Goal: Task Accomplishment & Management: Use online tool/utility

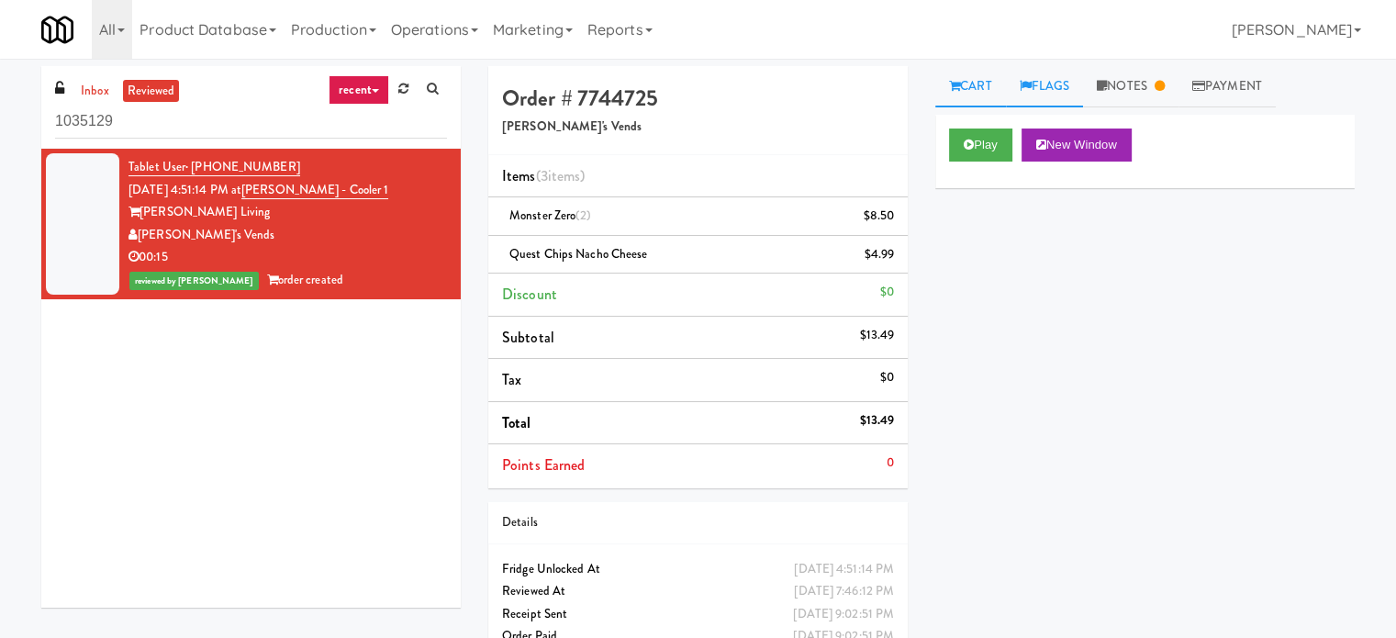
click at [1054, 91] on link "Flags" at bounding box center [1045, 86] width 78 height 41
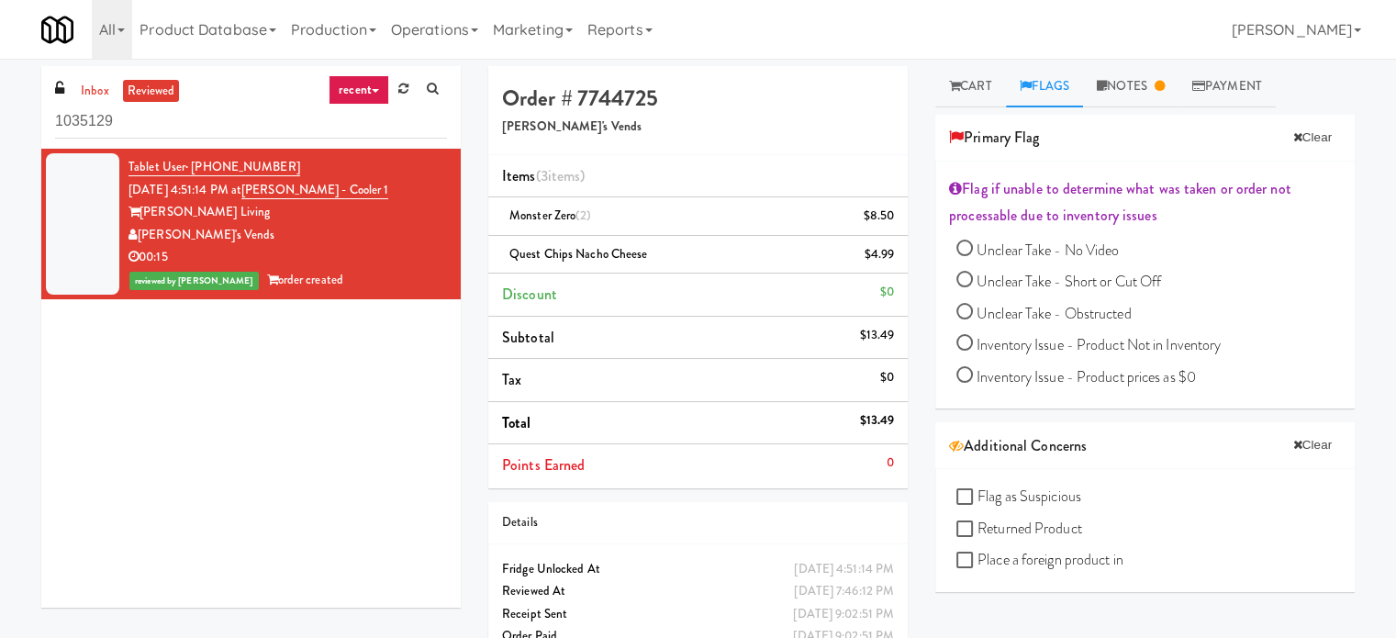
click at [966, 280] on input "Unclear Take - Short or Cut Off" at bounding box center [965, 282] width 17 height 17
radio input "true"
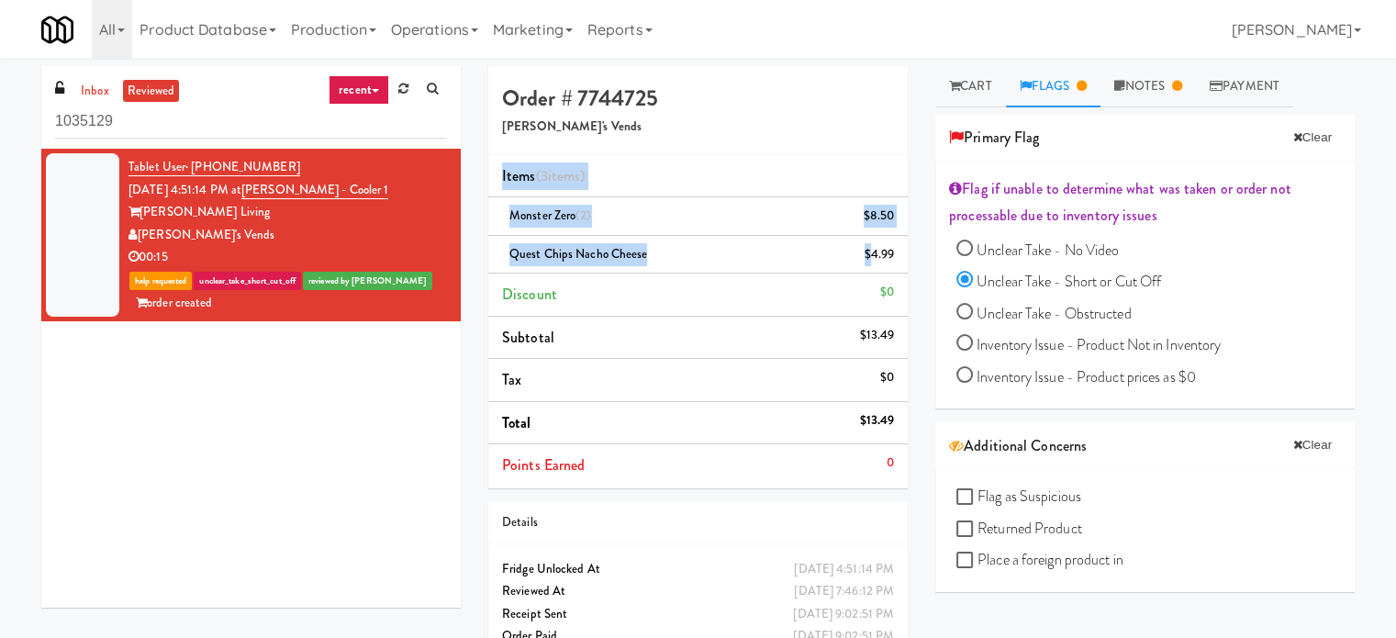
drag, startPoint x: 621, startPoint y: 227, endPoint x: 873, endPoint y: 248, distance: 252.4
click at [873, 248] on div "Order # 7744725 [PERSON_NAME]'s Vends Items (3 items ) Monster Zero (2) $8.50 Q…" at bounding box center [698, 371] width 447 height 610
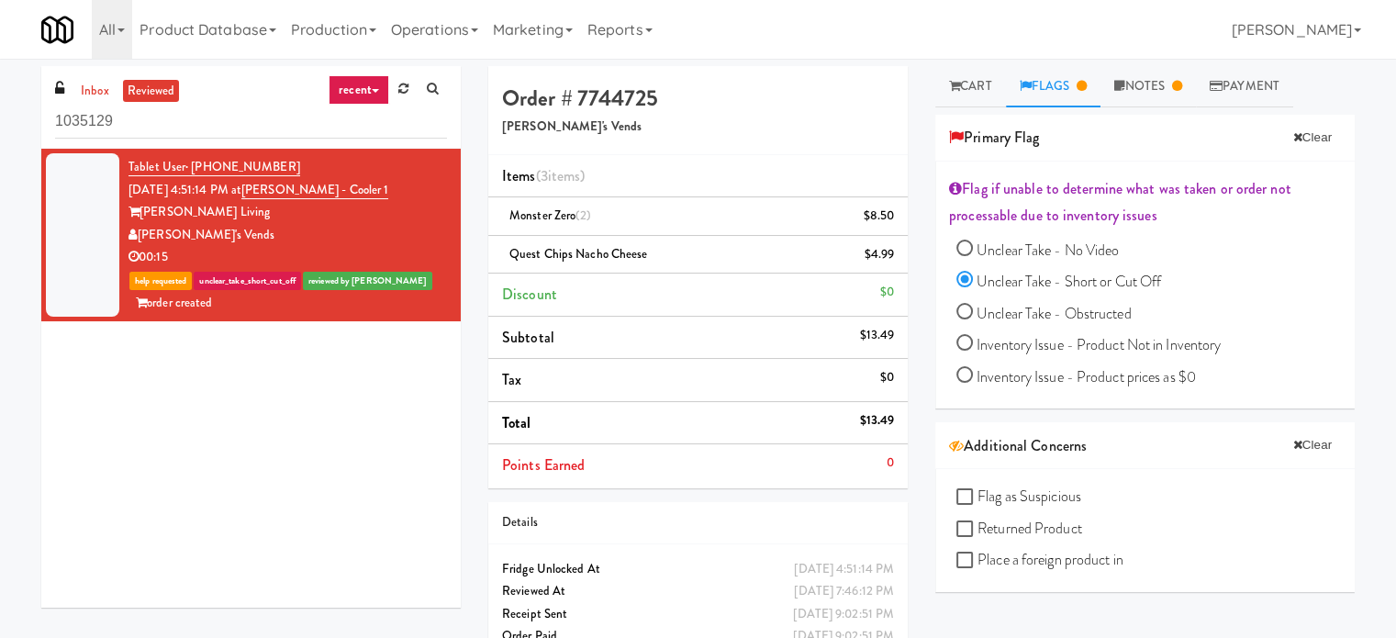
click at [731, 360] on li "Tax $0" at bounding box center [698, 380] width 420 height 43
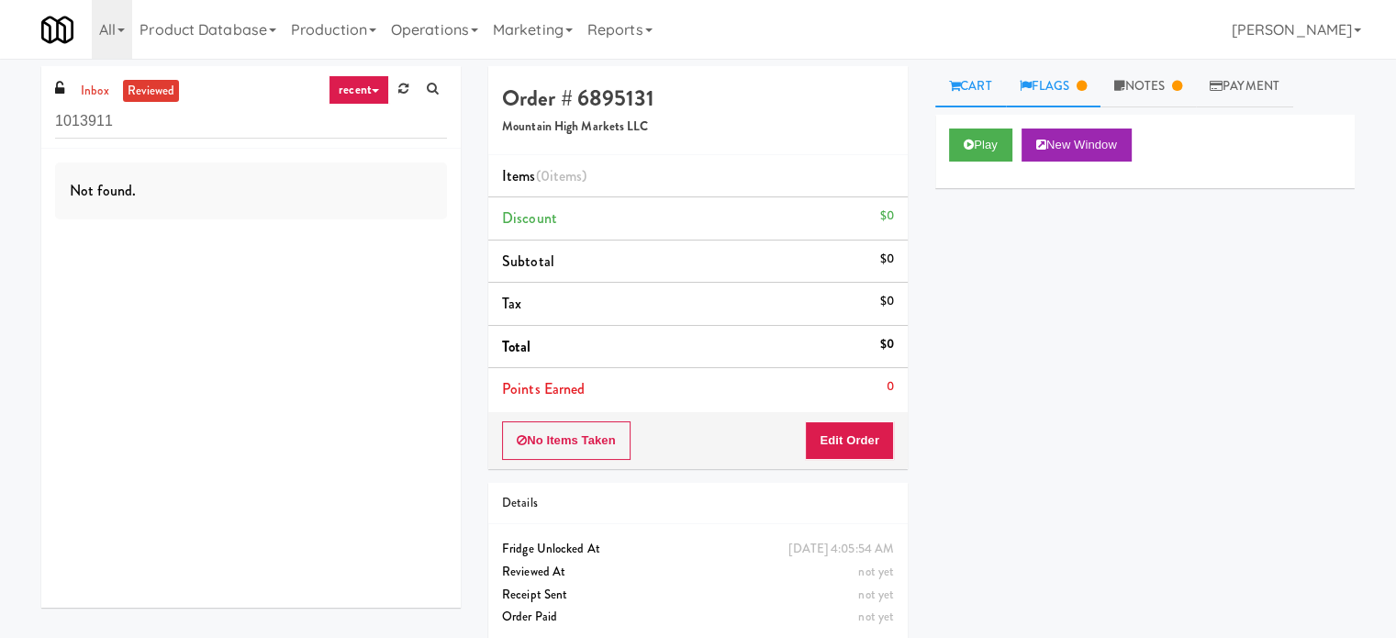
click at [1073, 91] on link "Flags" at bounding box center [1053, 86] width 95 height 41
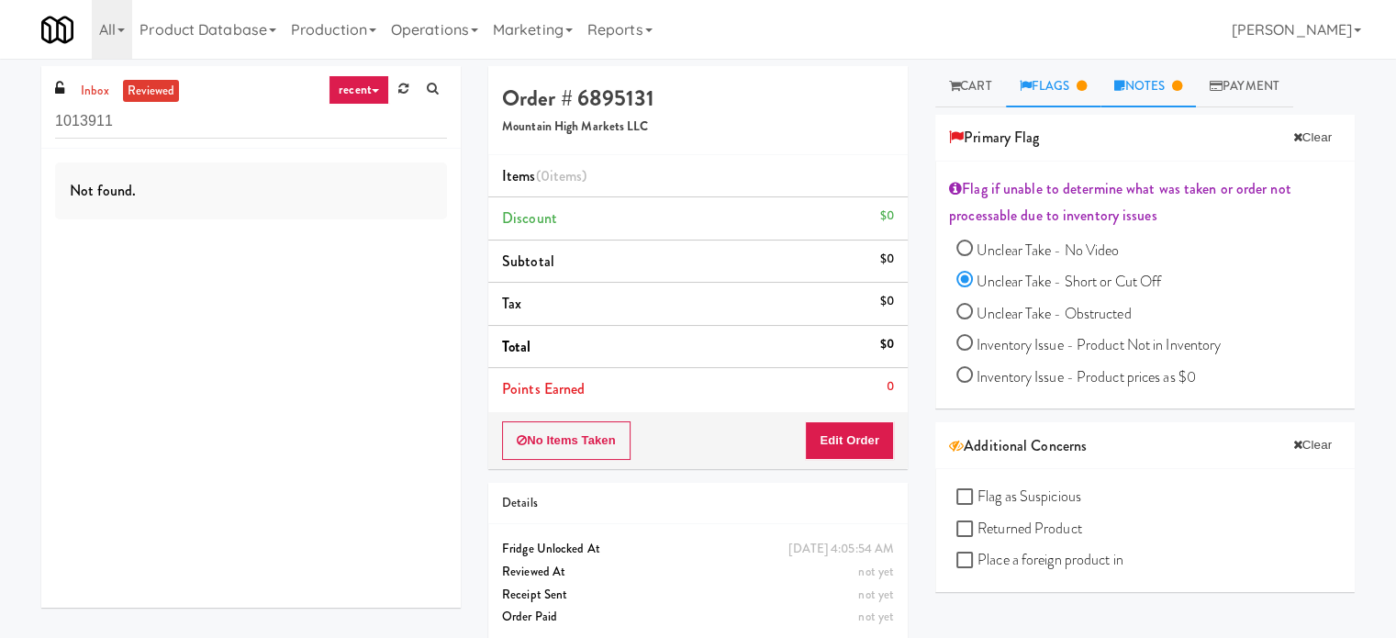
click at [1159, 91] on link "Notes" at bounding box center [1148, 86] width 95 height 41
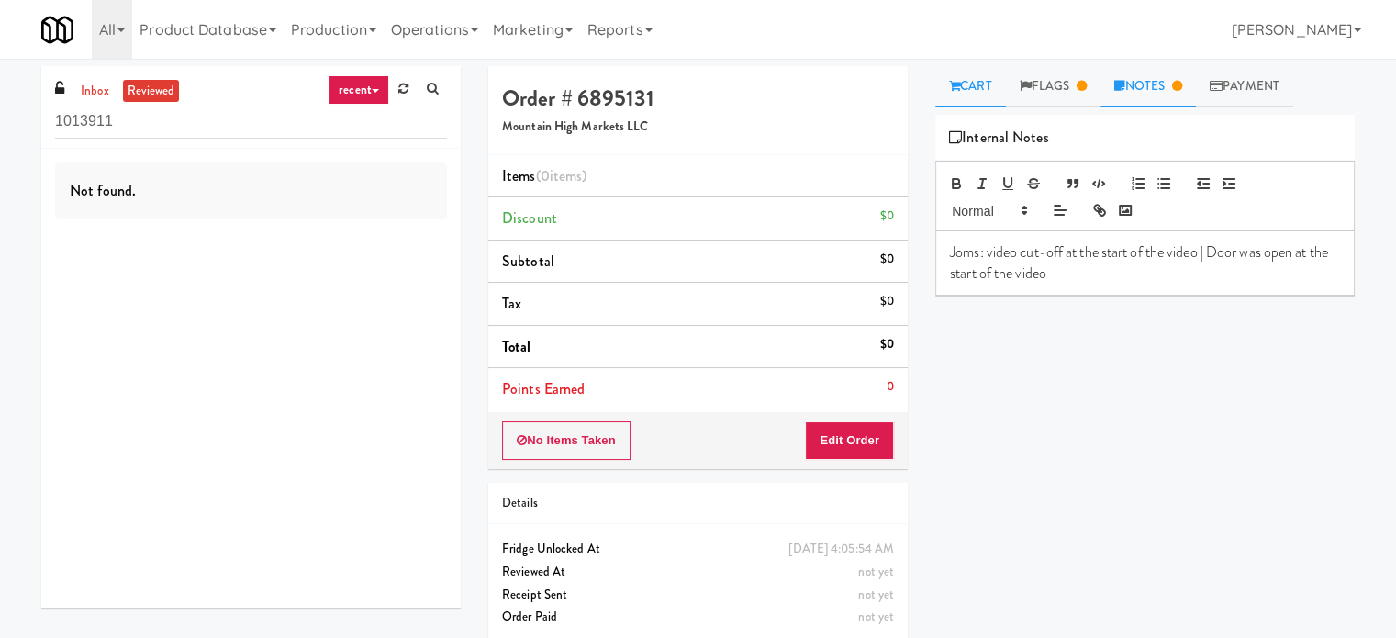
click at [970, 95] on link "Cart" at bounding box center [970, 86] width 71 height 41
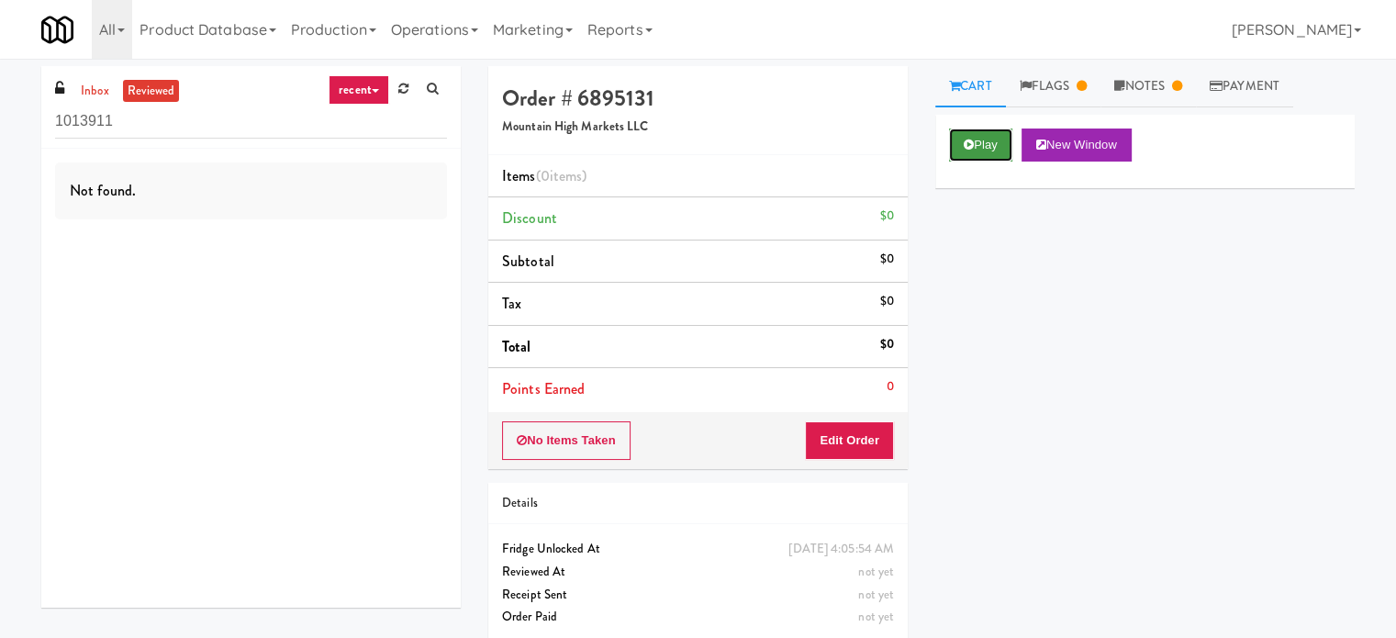
click at [978, 140] on button "Play" at bounding box center [980, 145] width 63 height 33
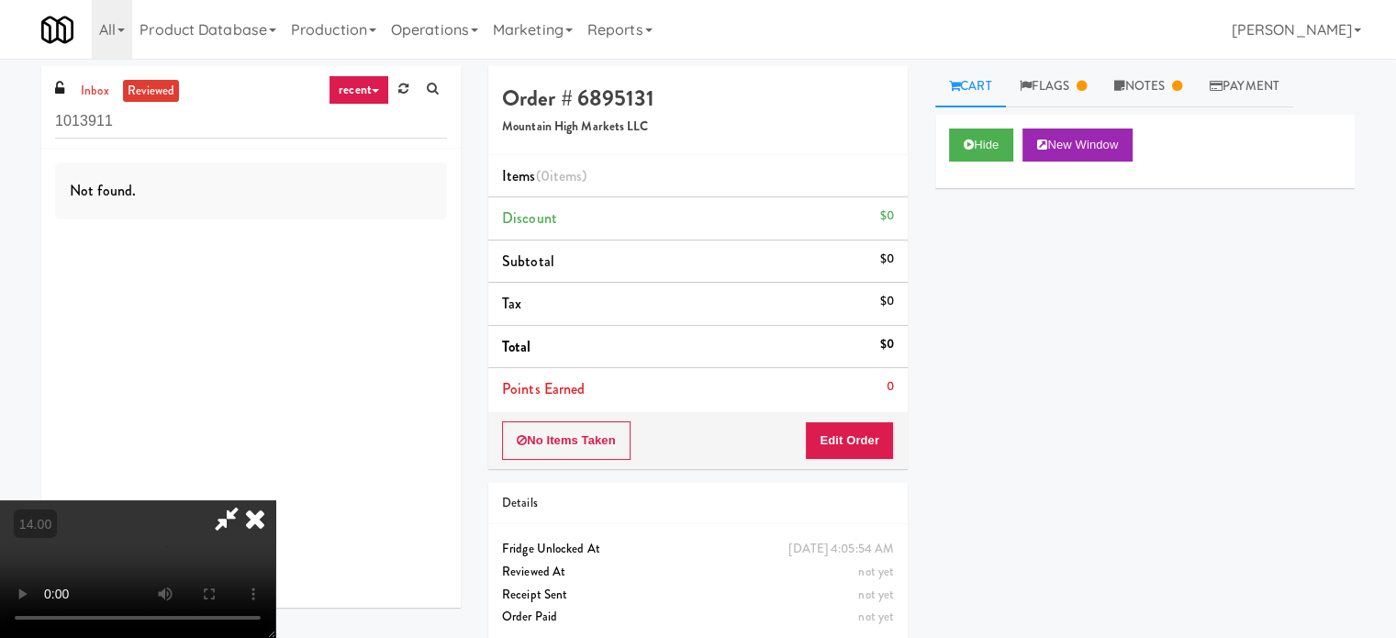
click at [275, 500] on video at bounding box center [137, 569] width 275 height 138
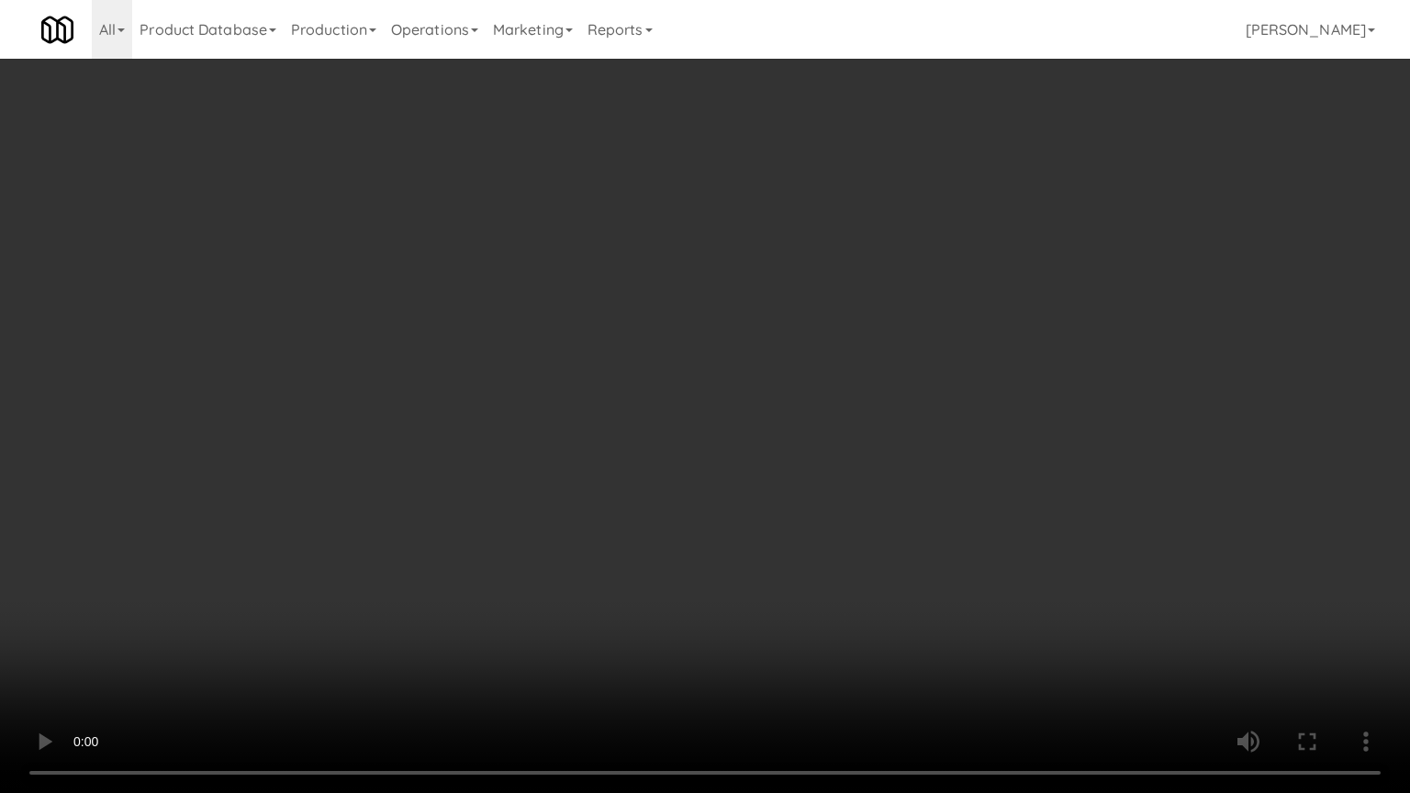
click at [642, 335] on video at bounding box center [705, 396] width 1410 height 793
click at [745, 386] on video at bounding box center [705, 396] width 1410 height 793
click at [852, 431] on video at bounding box center [705, 396] width 1410 height 793
click at [1035, 363] on video at bounding box center [705, 396] width 1410 height 793
click at [620, 520] on video at bounding box center [705, 396] width 1410 height 793
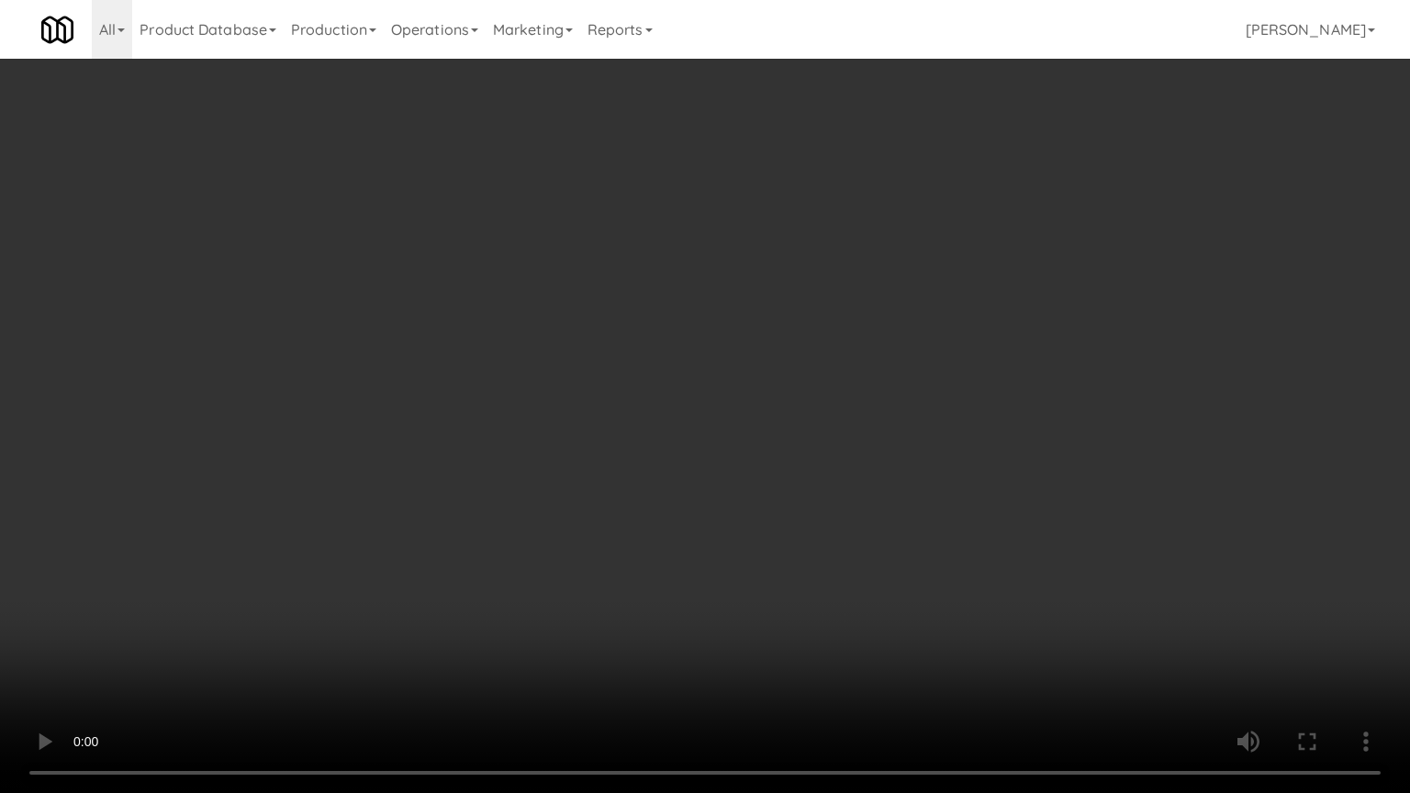
drag, startPoint x: 718, startPoint y: 484, endPoint x: 1055, endPoint y: 414, distance: 344.1
click at [720, 484] on video at bounding box center [705, 396] width 1410 height 793
drag, startPoint x: 1034, startPoint y: 382, endPoint x: 1047, endPoint y: 382, distance: 12.9
click at [1036, 382] on video at bounding box center [705, 396] width 1410 height 793
click at [1080, 456] on video at bounding box center [705, 396] width 1410 height 793
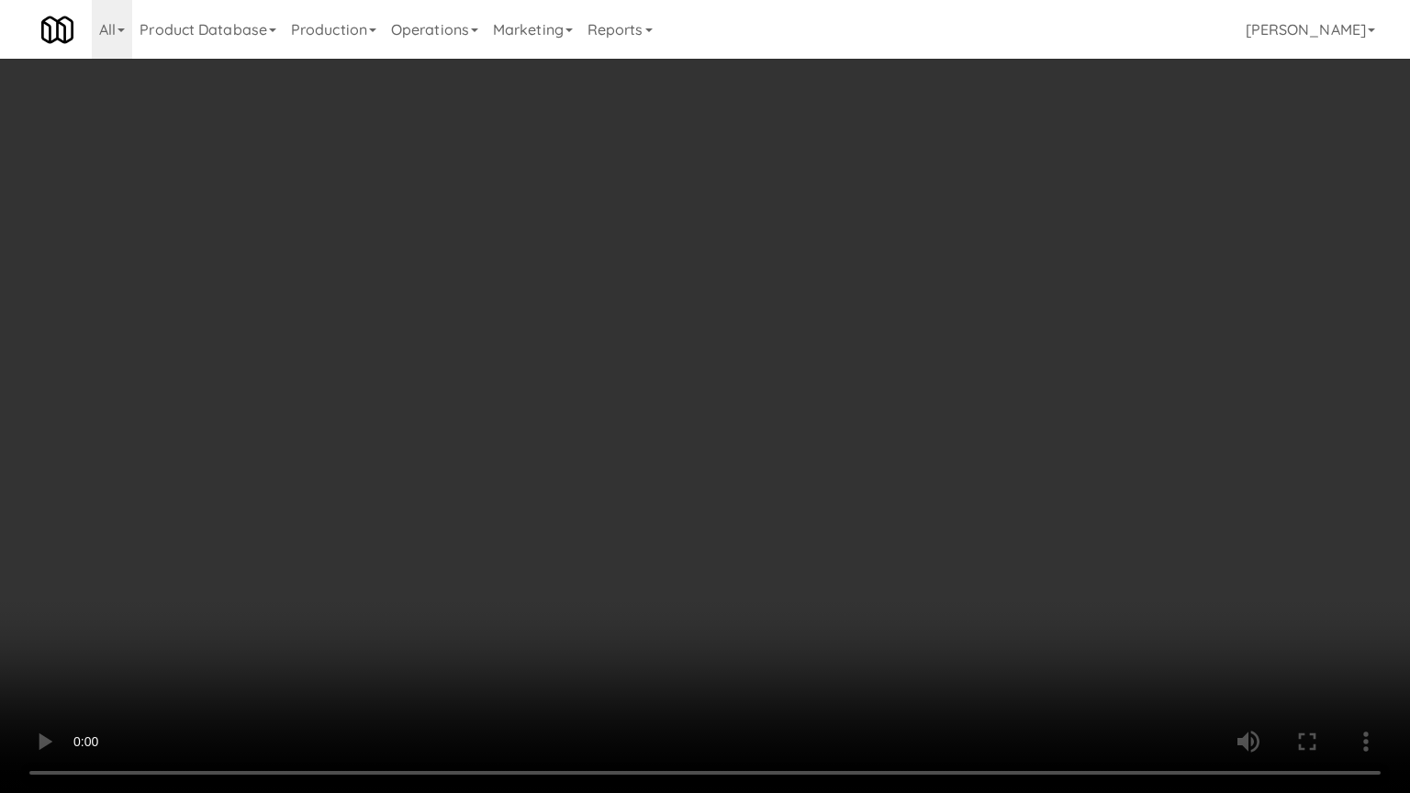
click at [929, 477] on video at bounding box center [705, 396] width 1410 height 793
drag, startPoint x: 900, startPoint y: 413, endPoint x: 906, endPoint y: 406, distance: 9.8
click at [900, 412] on video at bounding box center [705, 396] width 1410 height 793
drag, startPoint x: 906, startPoint y: 406, endPoint x: 934, endPoint y: 330, distance: 80.2
click at [906, 400] on video at bounding box center [705, 396] width 1410 height 793
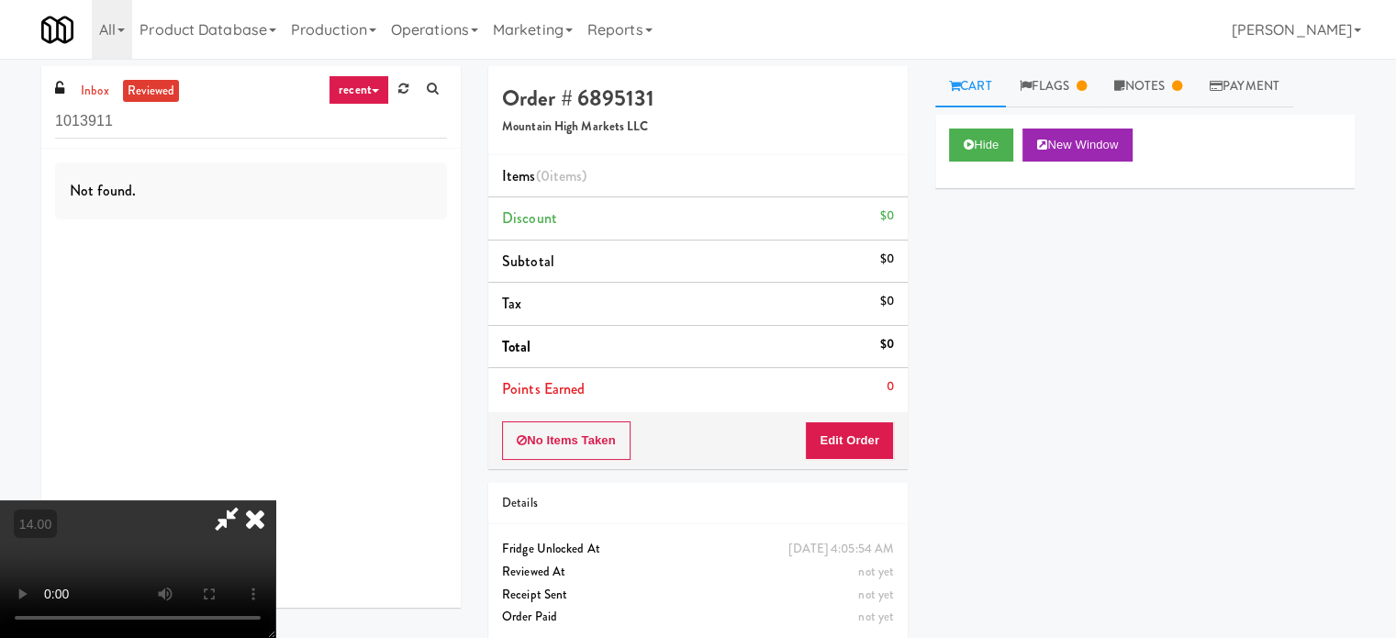
click at [275, 500] on icon at bounding box center [255, 518] width 40 height 37
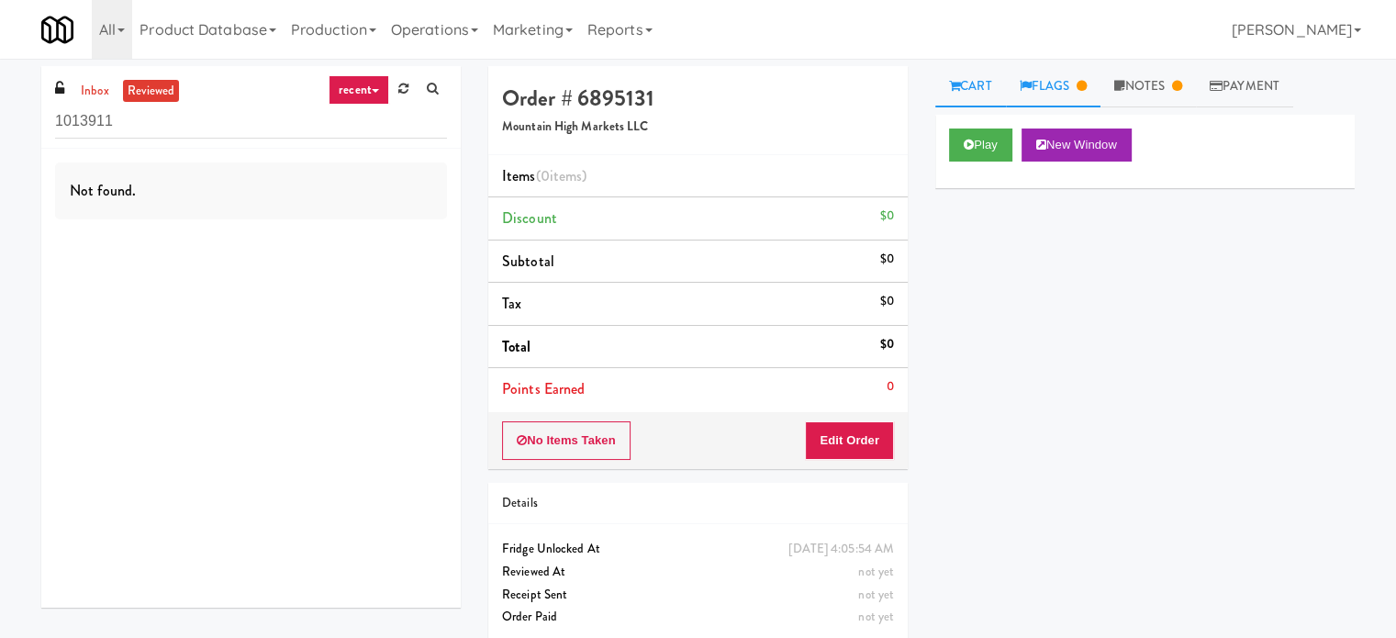
click at [1047, 77] on link "Flags" at bounding box center [1053, 86] width 95 height 41
